Goal: Transaction & Acquisition: Purchase product/service

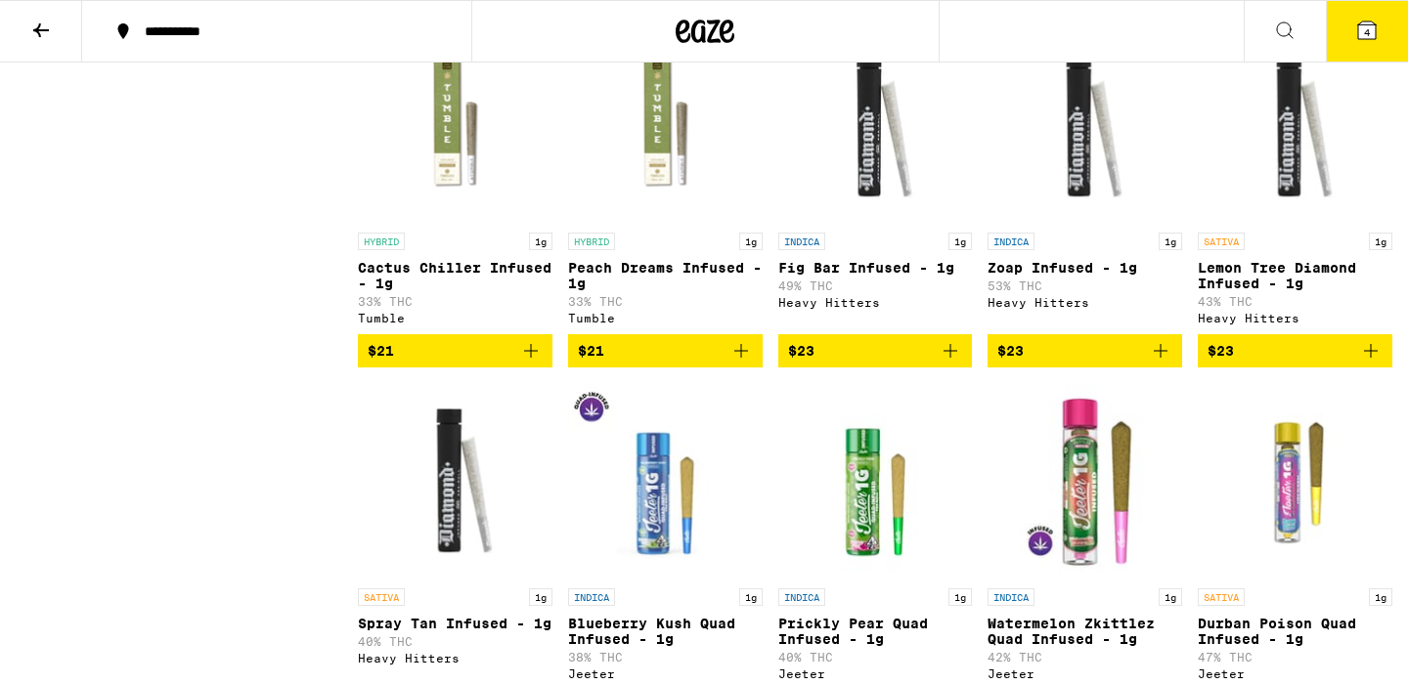
scroll to position [3769, 0]
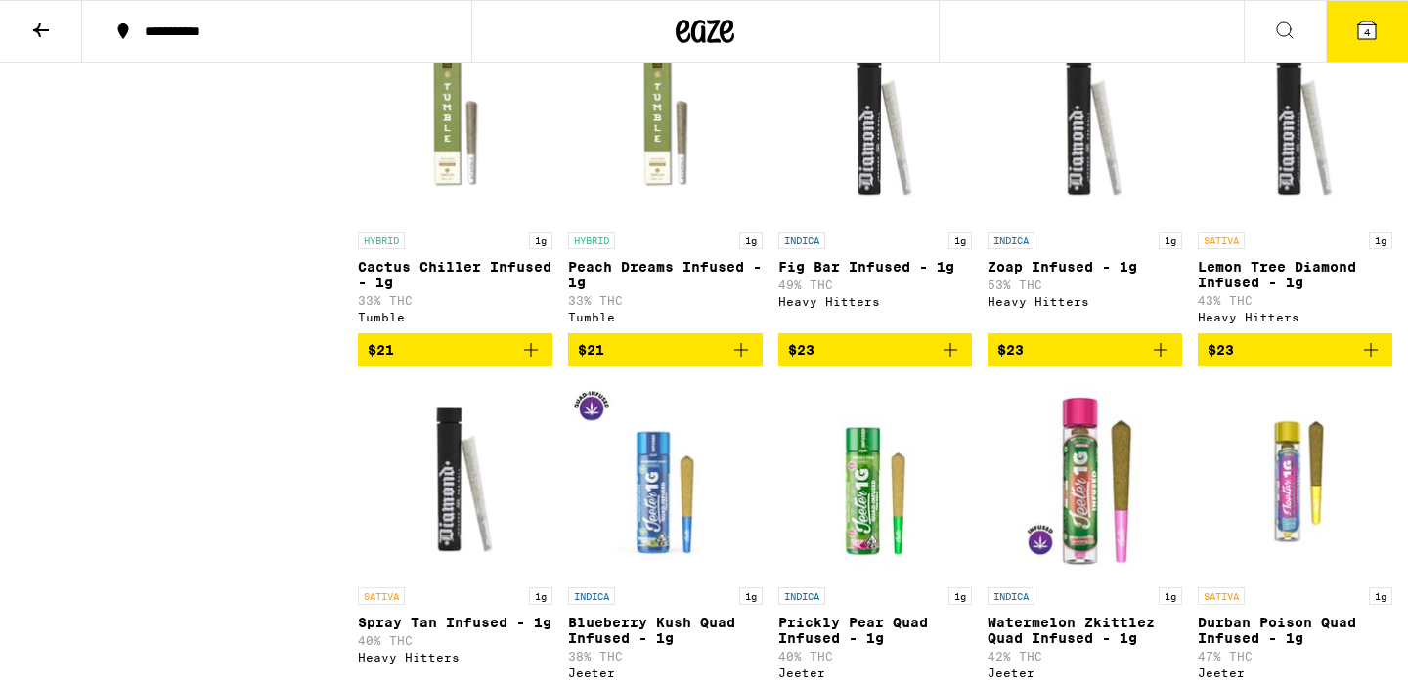
click at [451, 222] on img "Open page for Cactus Chiller Infused - 1g from Tumble" at bounding box center [455, 124] width 195 height 196
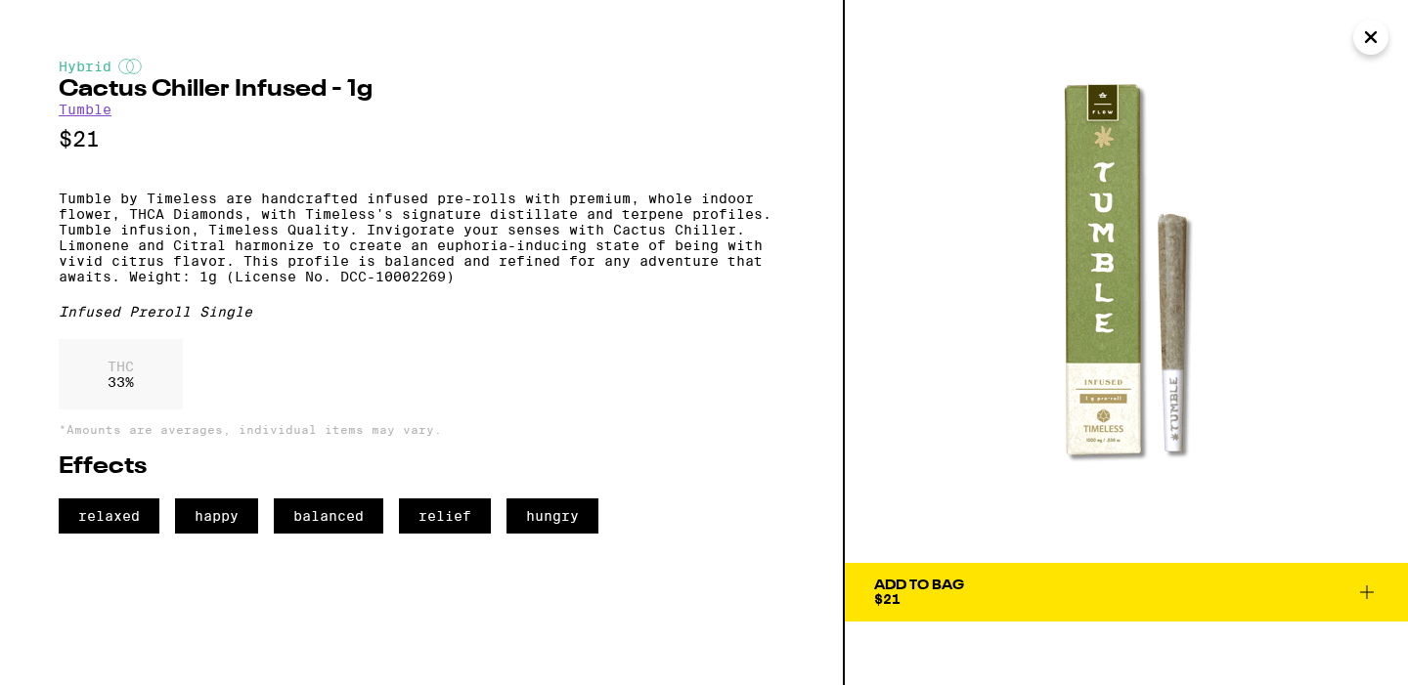
click at [1024, 588] on span "Add To Bag $21" at bounding box center [1126, 592] width 505 height 27
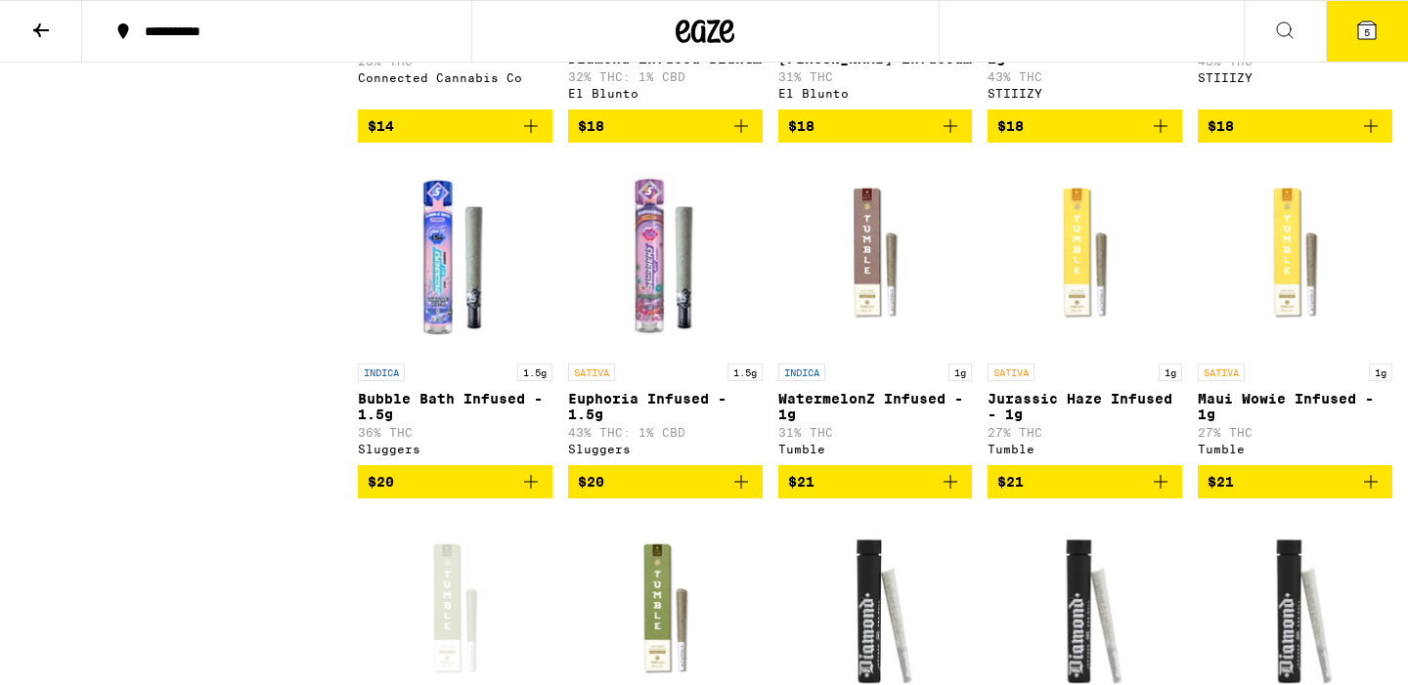
scroll to position [3284, 0]
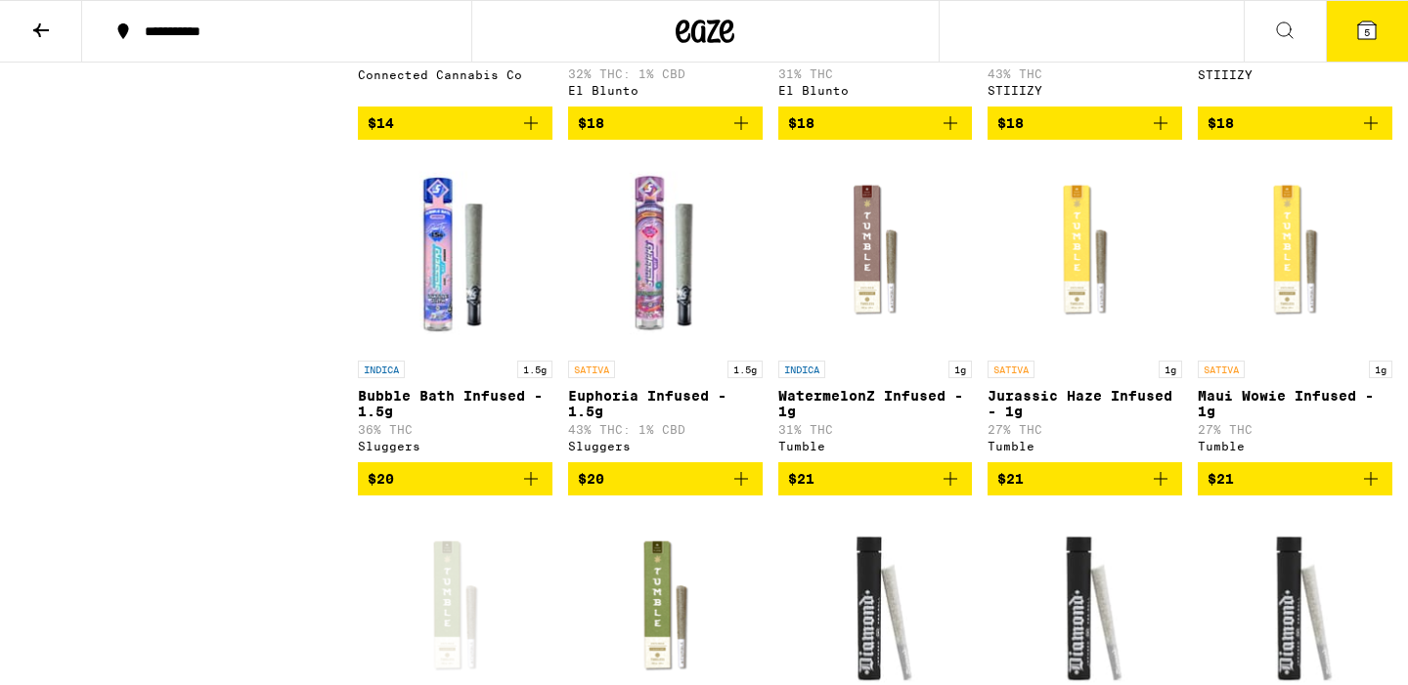
click at [650, 419] on p "Euphoria Infused - 1.5g" at bounding box center [665, 403] width 195 height 31
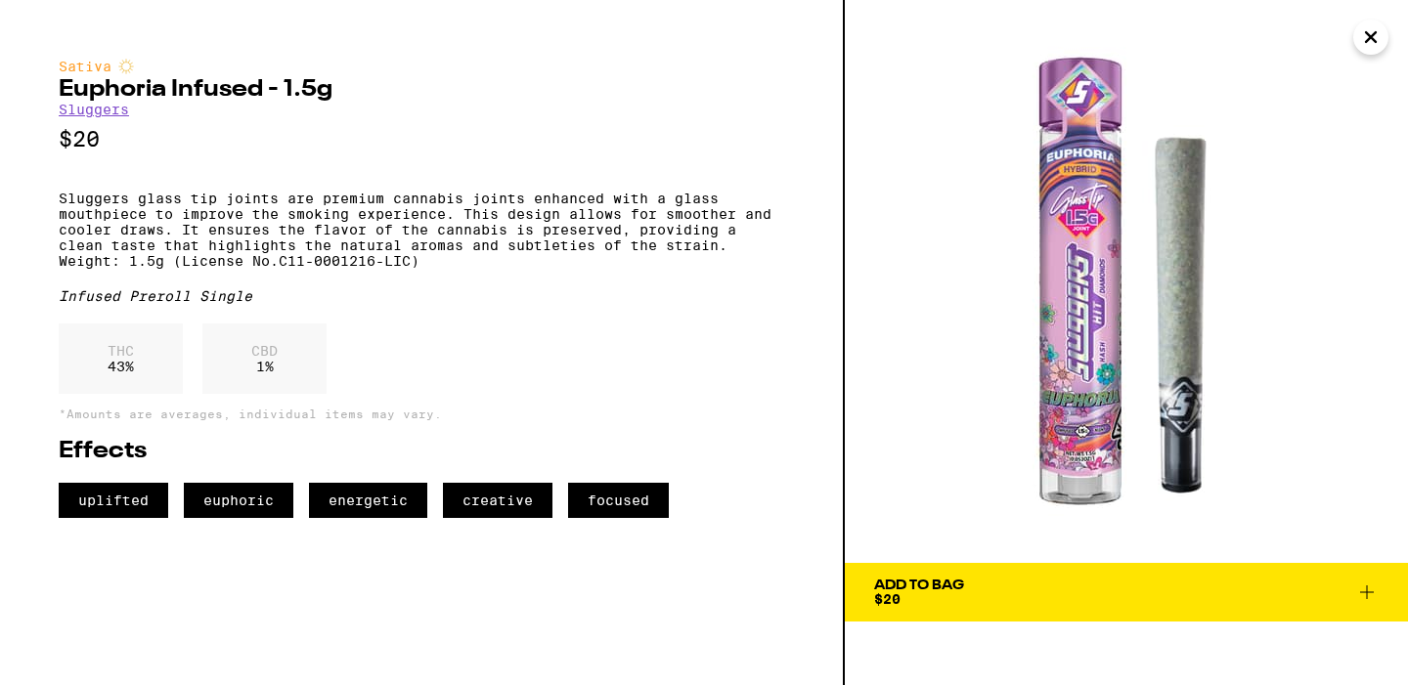
click at [1363, 591] on icon at bounding box center [1366, 592] width 23 height 23
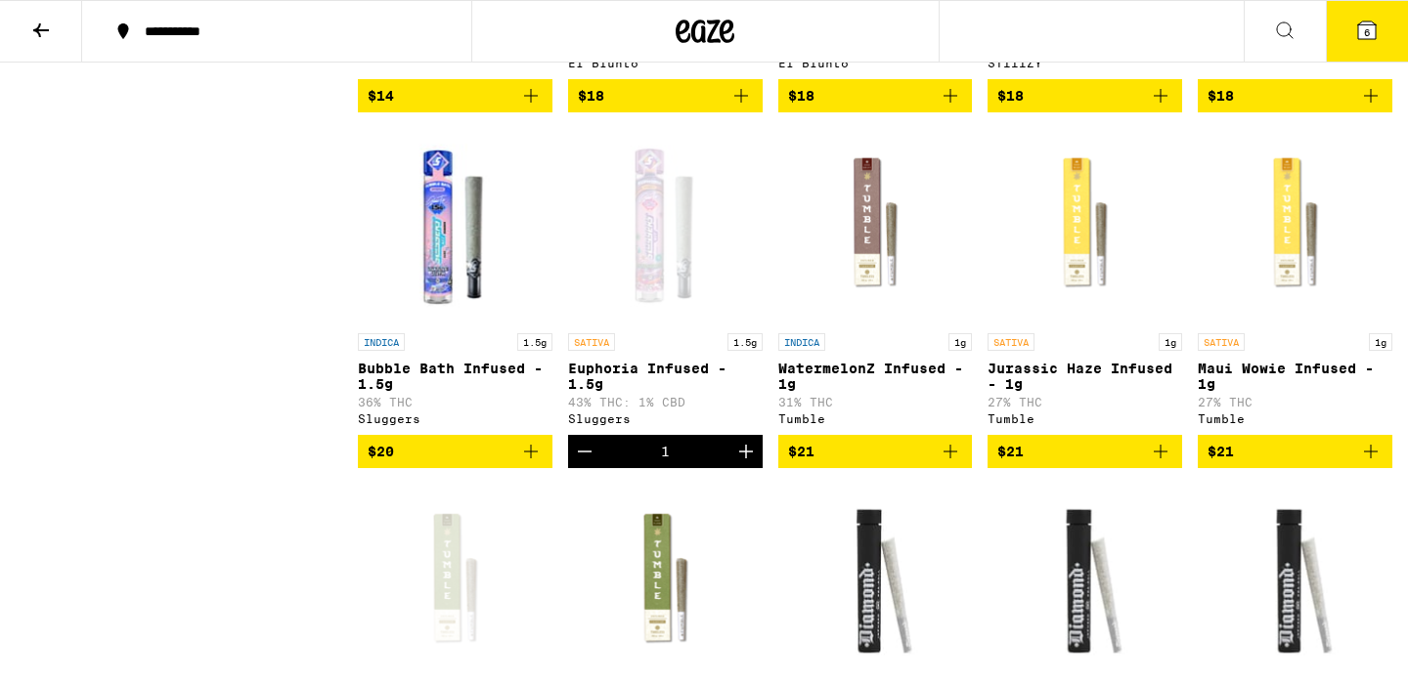
scroll to position [3312, 0]
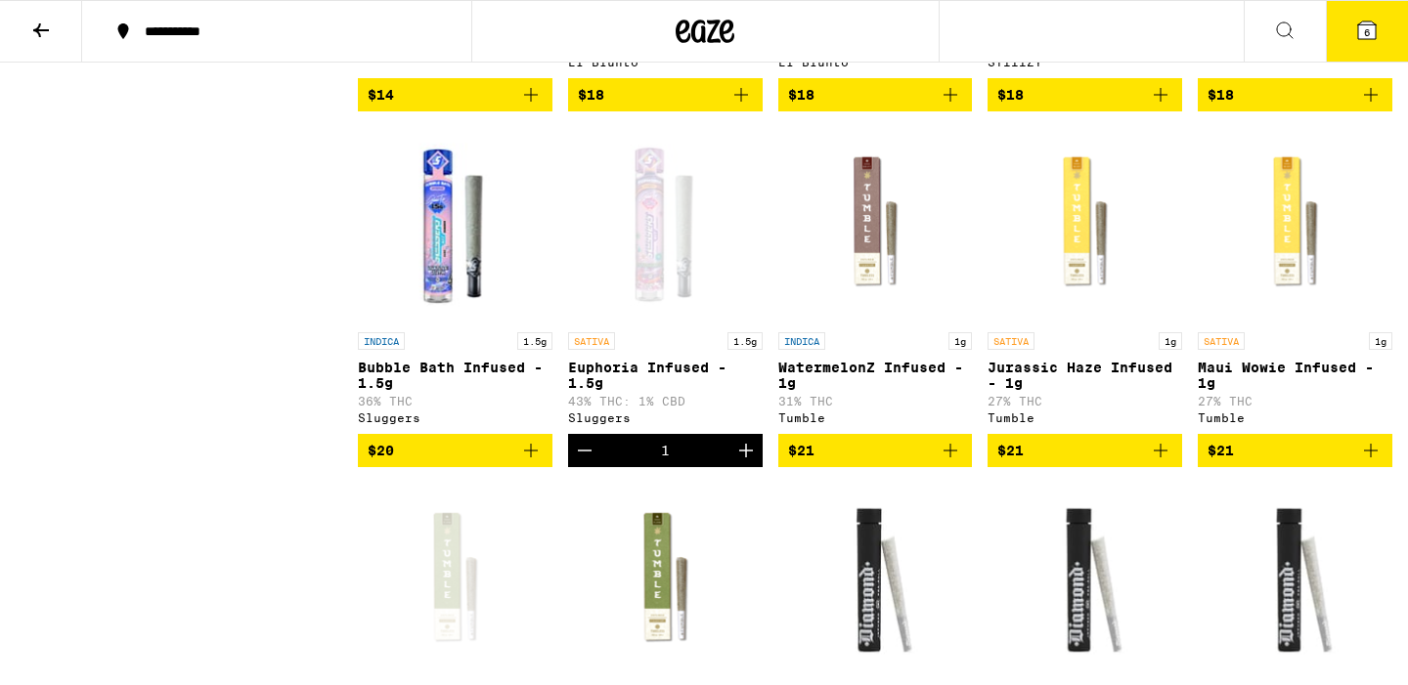
click at [1161, 458] on icon "Add to bag" at bounding box center [1161, 451] width 14 height 14
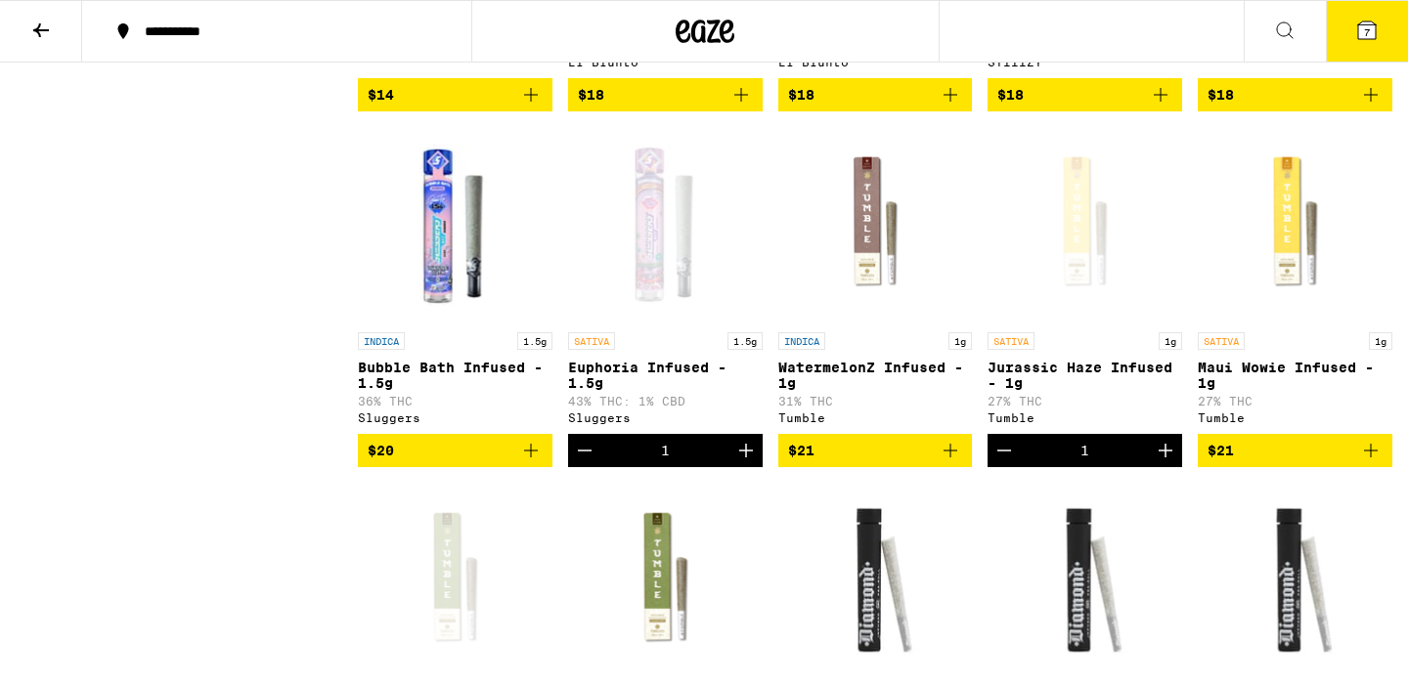
click at [1370, 37] on icon at bounding box center [1367, 31] width 18 height 18
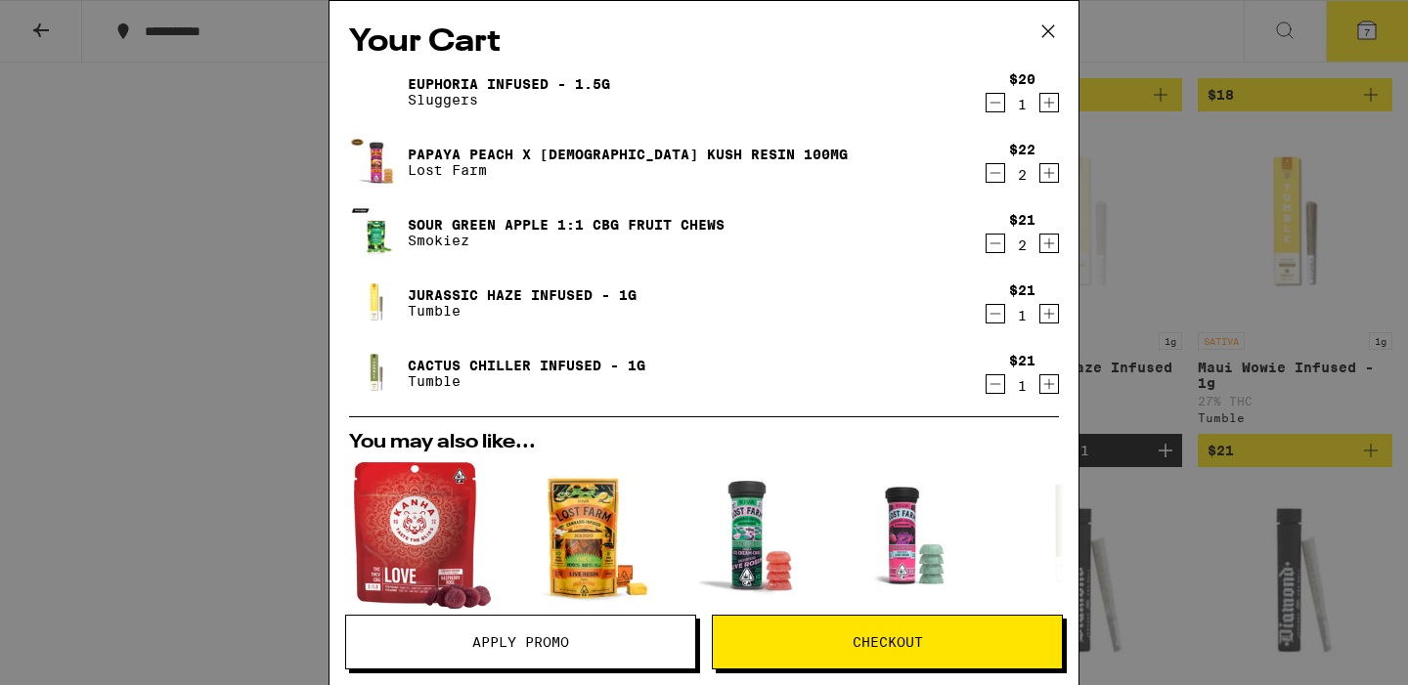
click at [995, 176] on icon "Decrement" at bounding box center [996, 172] width 18 height 23
click at [994, 247] on icon "Decrement" at bounding box center [996, 243] width 18 height 23
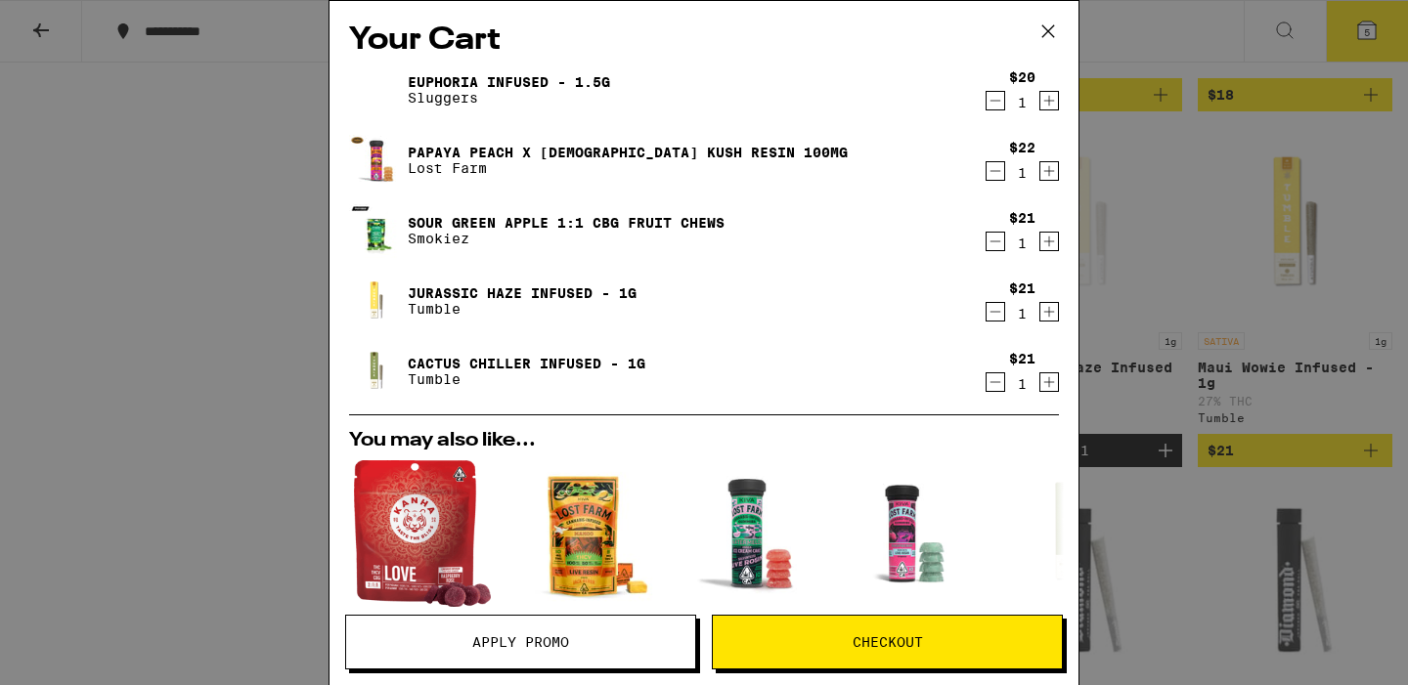
click at [992, 101] on icon "Decrement" at bounding box center [996, 100] width 18 height 23
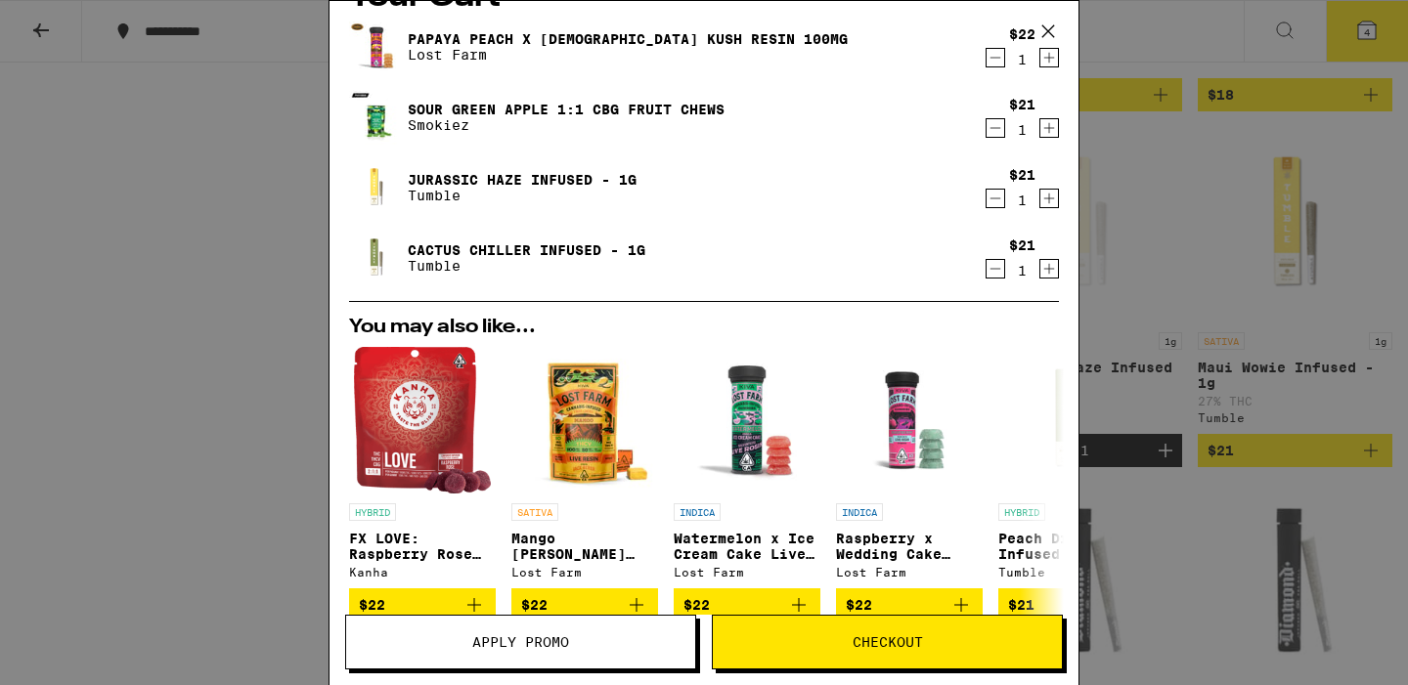
scroll to position [20, 0]
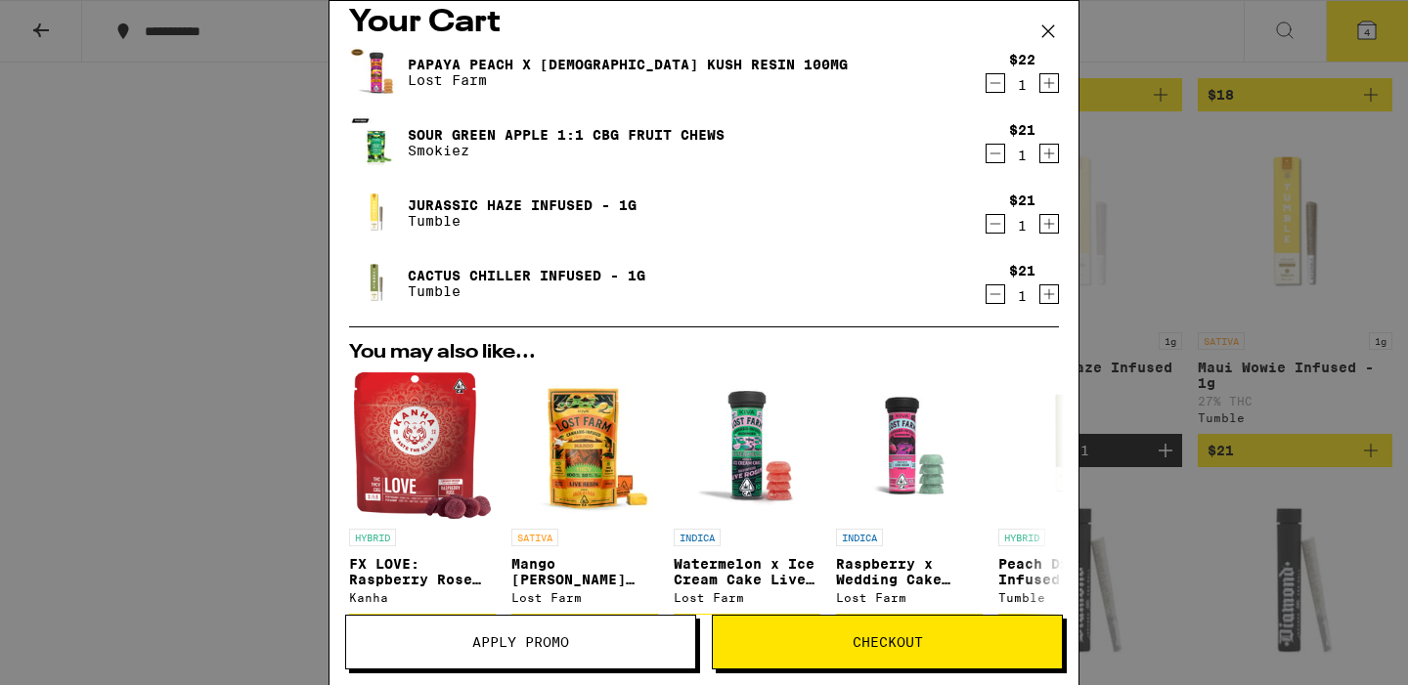
click at [1051, 159] on icon "Increment" at bounding box center [1049, 153] width 18 height 23
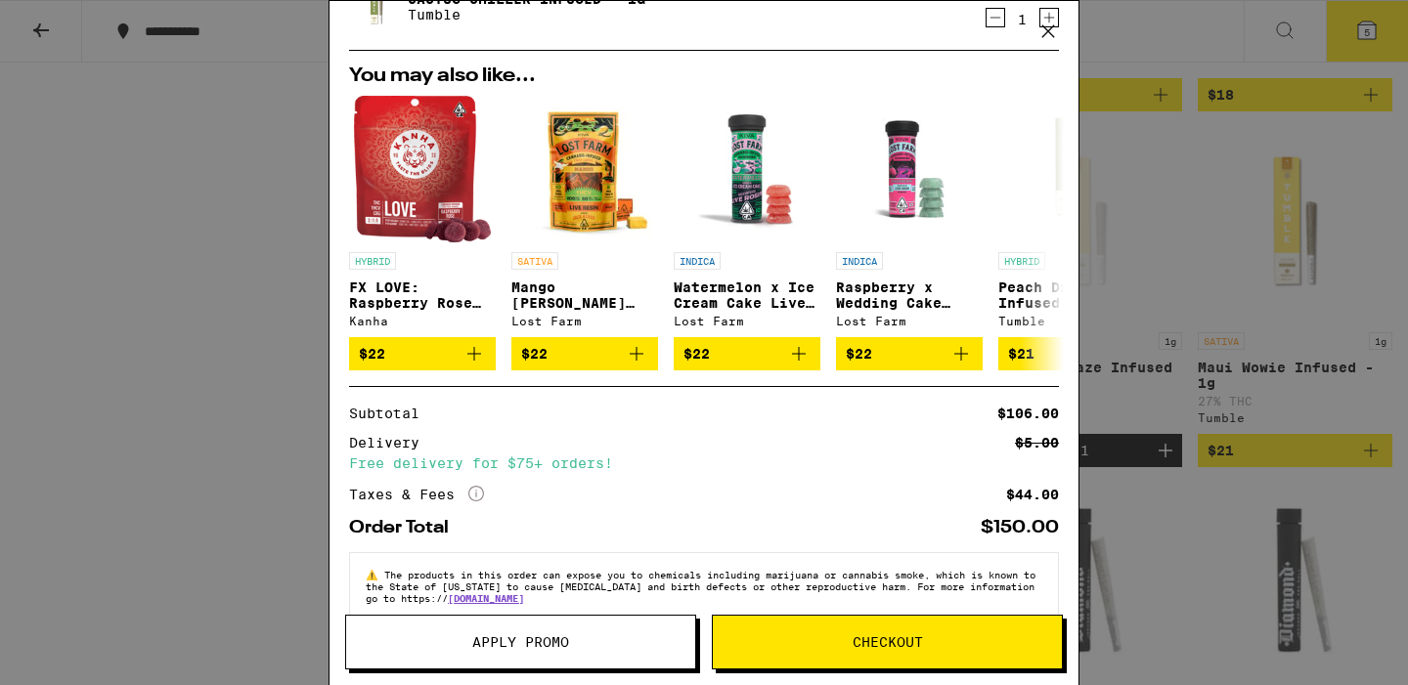
scroll to position [337, 0]
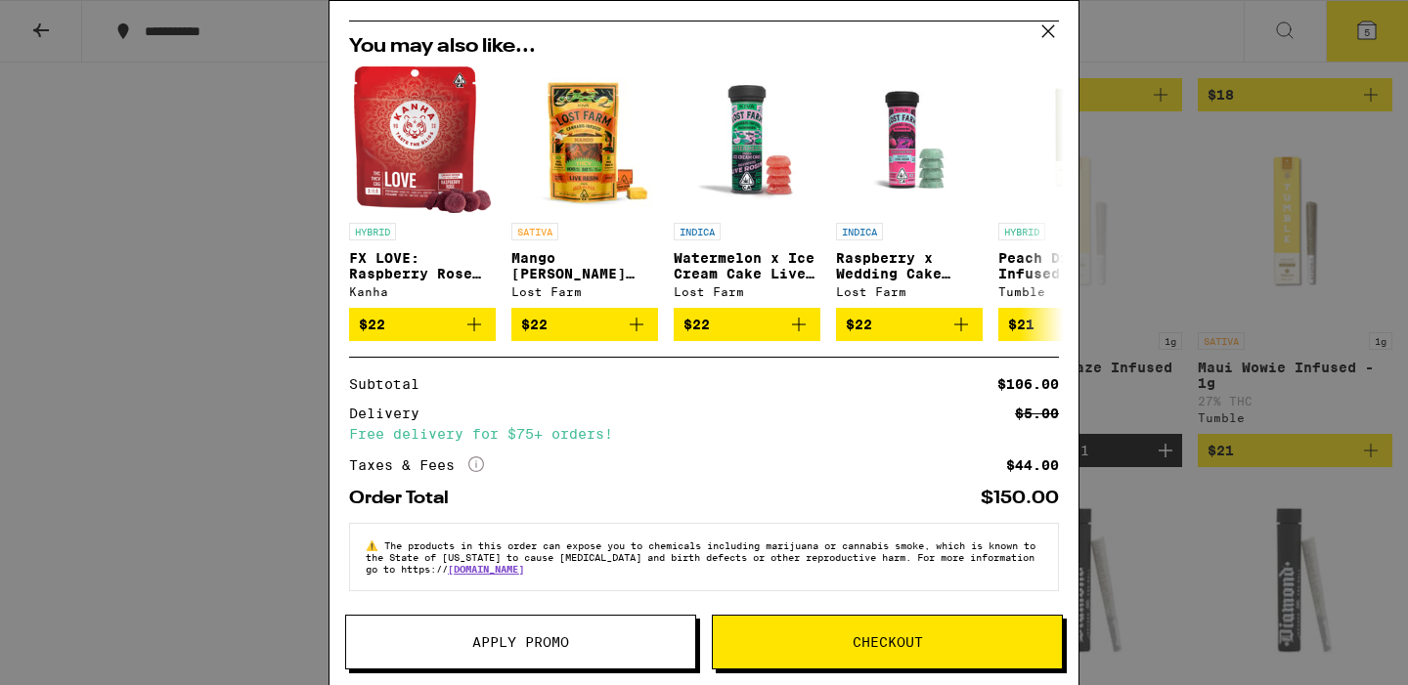
click at [916, 644] on span "Checkout" at bounding box center [888, 643] width 70 height 14
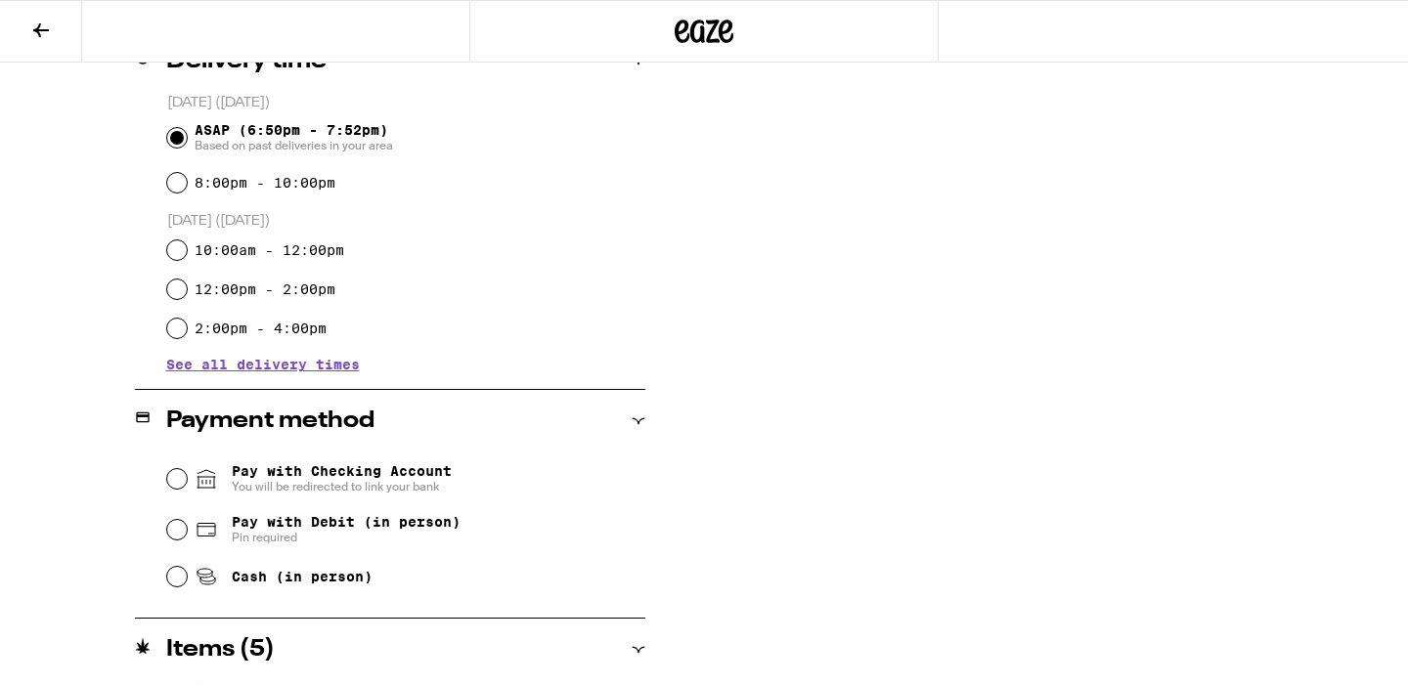
scroll to position [762, 0]
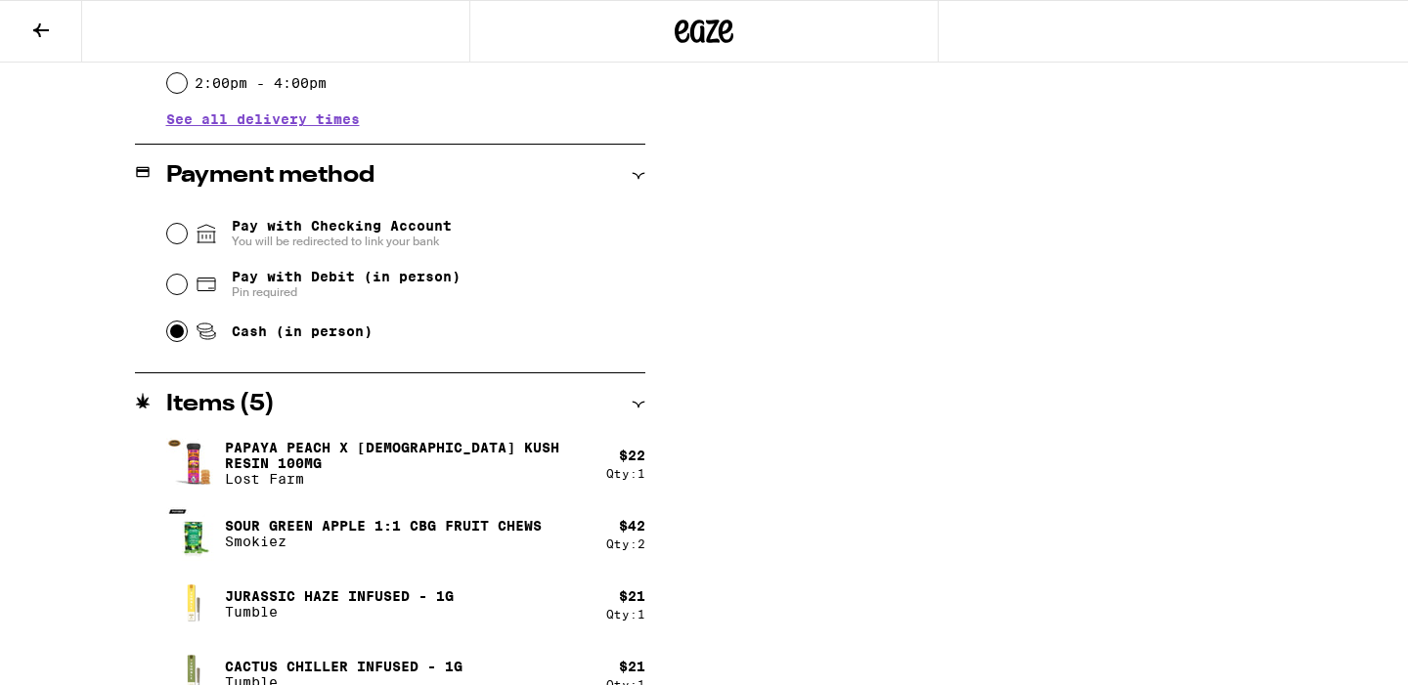
click at [180, 338] on input "Cash (in person)" at bounding box center [177, 332] width 20 height 20
radio input "true"
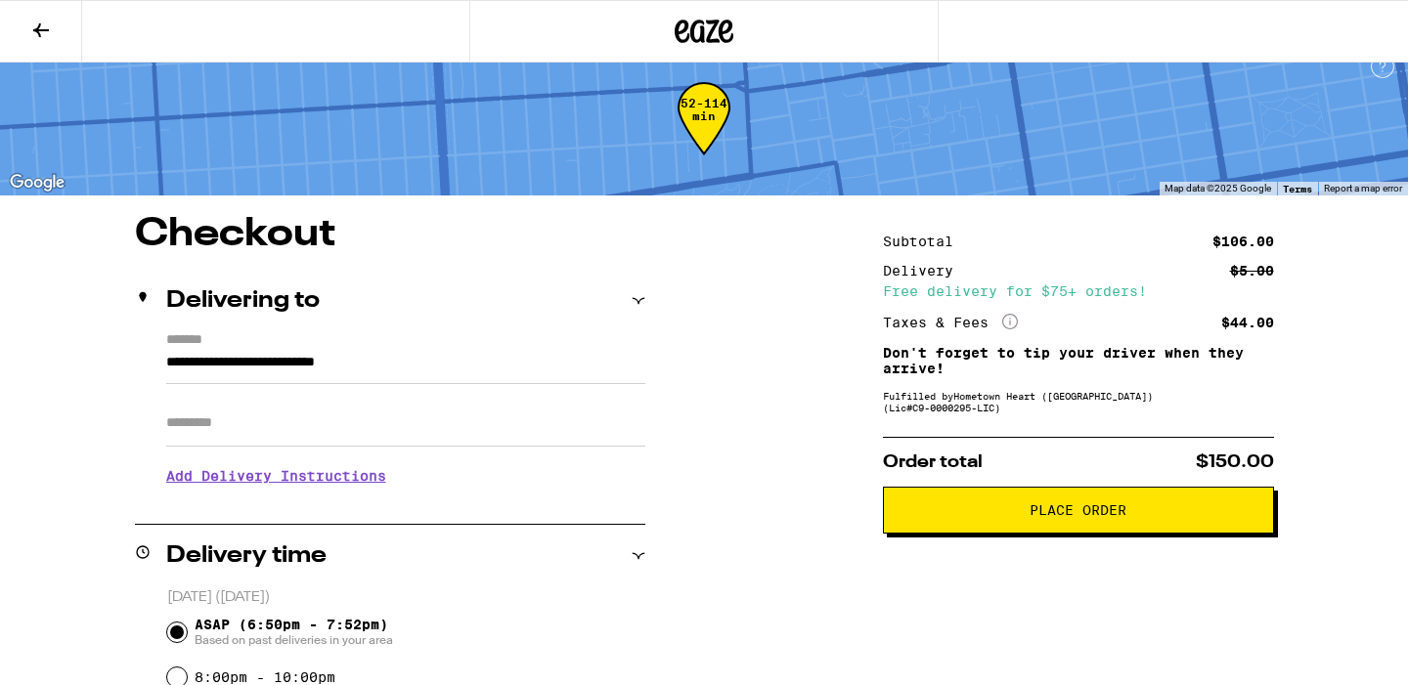
scroll to position [31, 0]
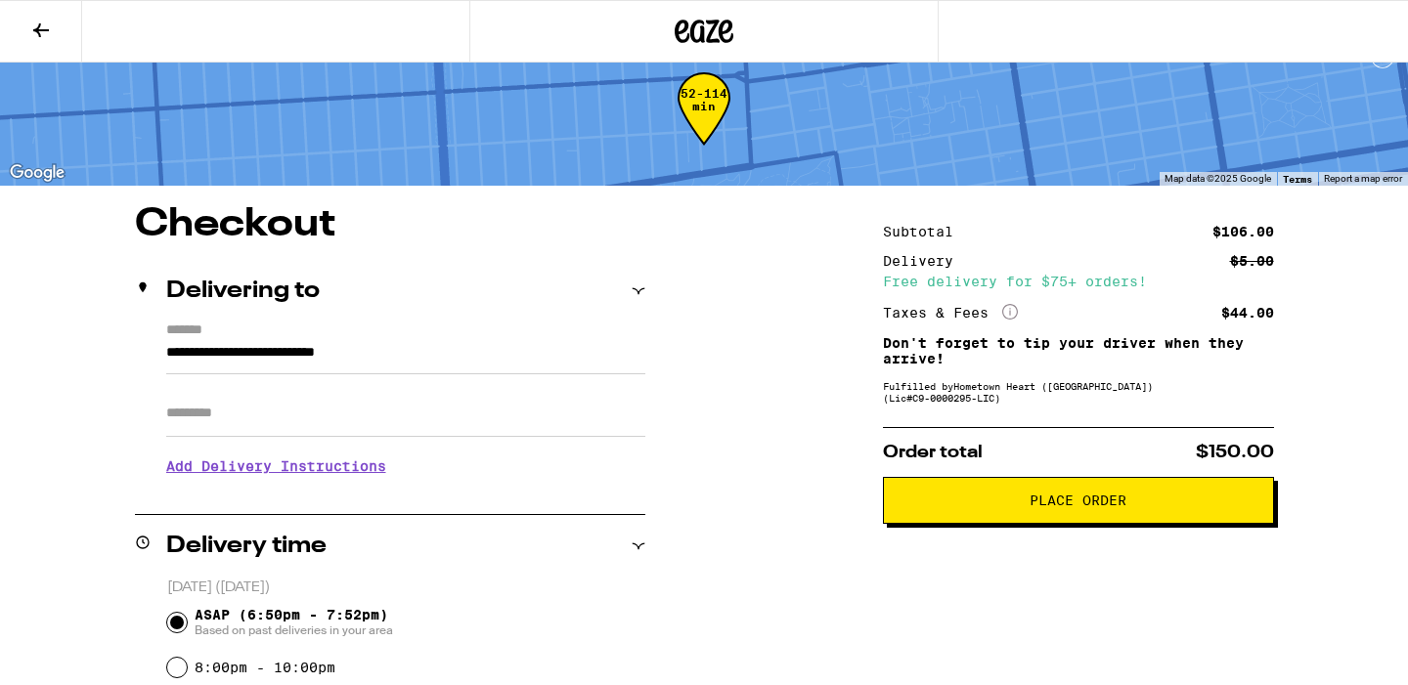
click at [1028, 501] on span "Place Order" at bounding box center [1079, 501] width 358 height 14
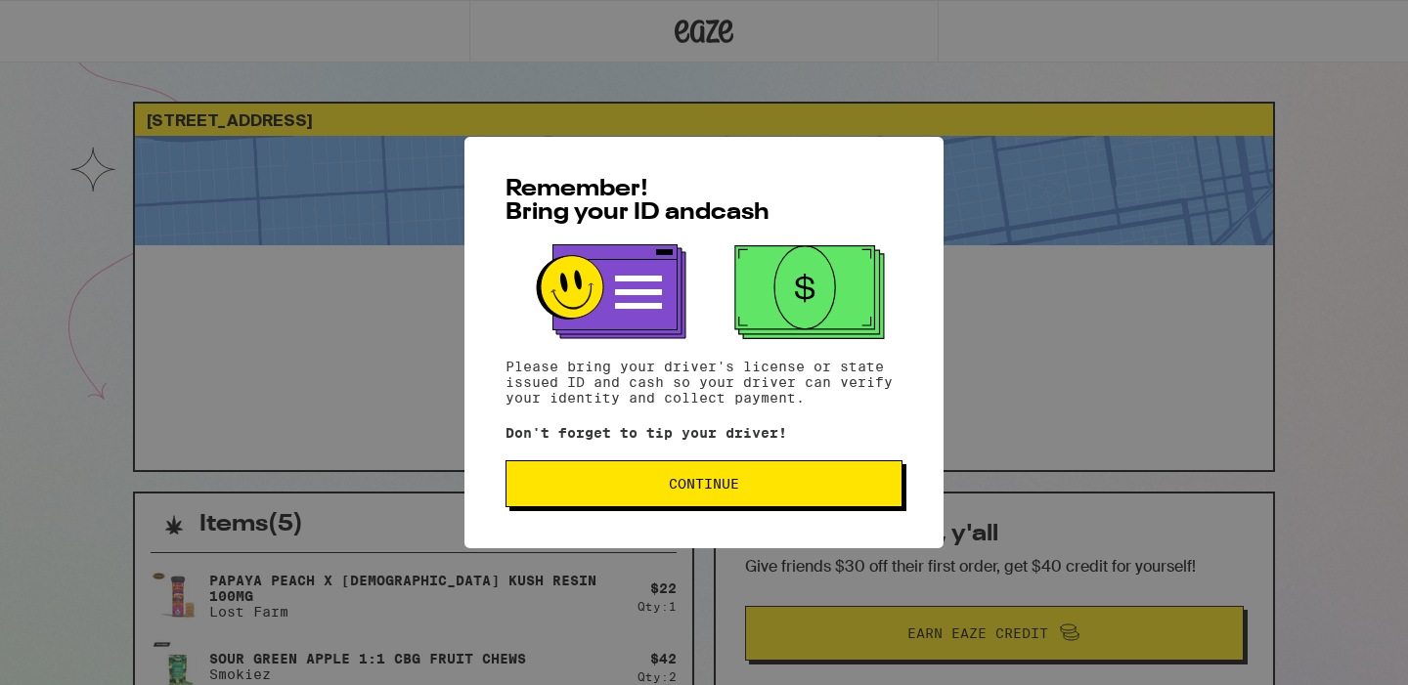
click at [711, 500] on button "Continue" at bounding box center [704, 484] width 397 height 47
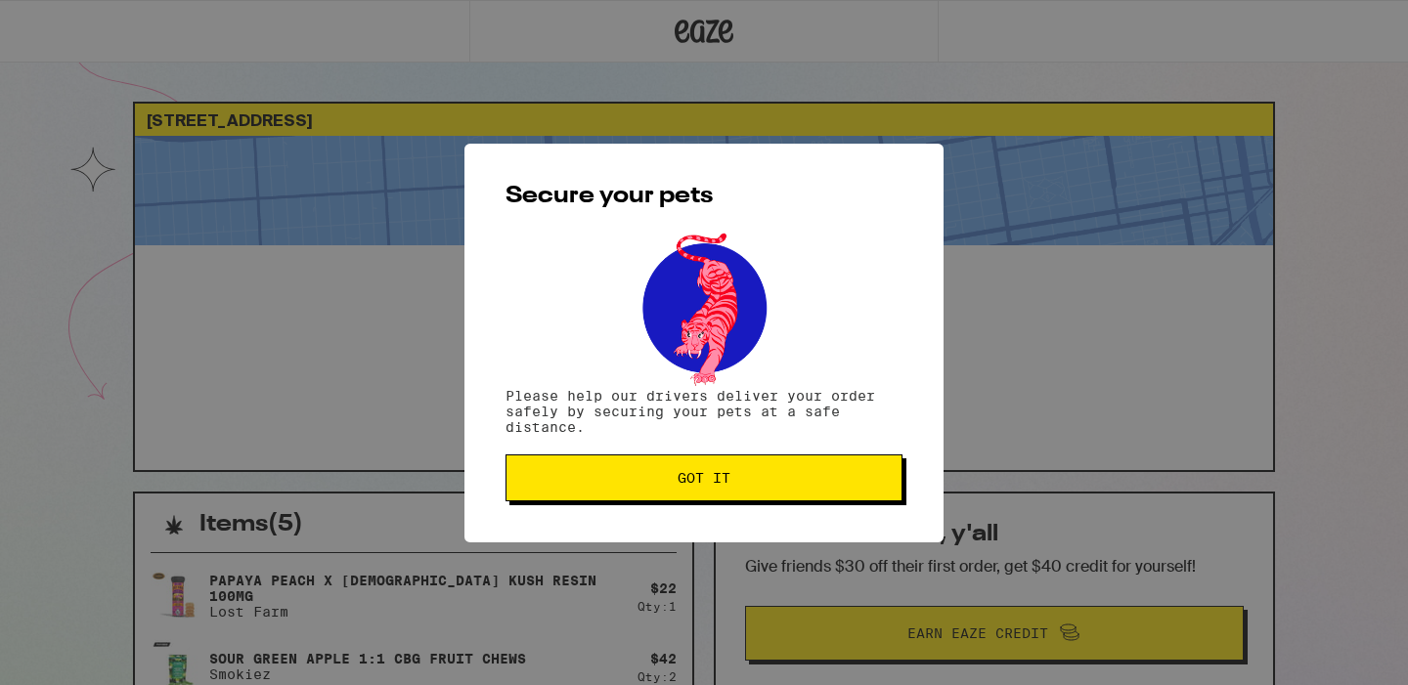
click at [711, 500] on button "Got it" at bounding box center [704, 478] width 397 height 47
